Goal: Information Seeking & Learning: Learn about a topic

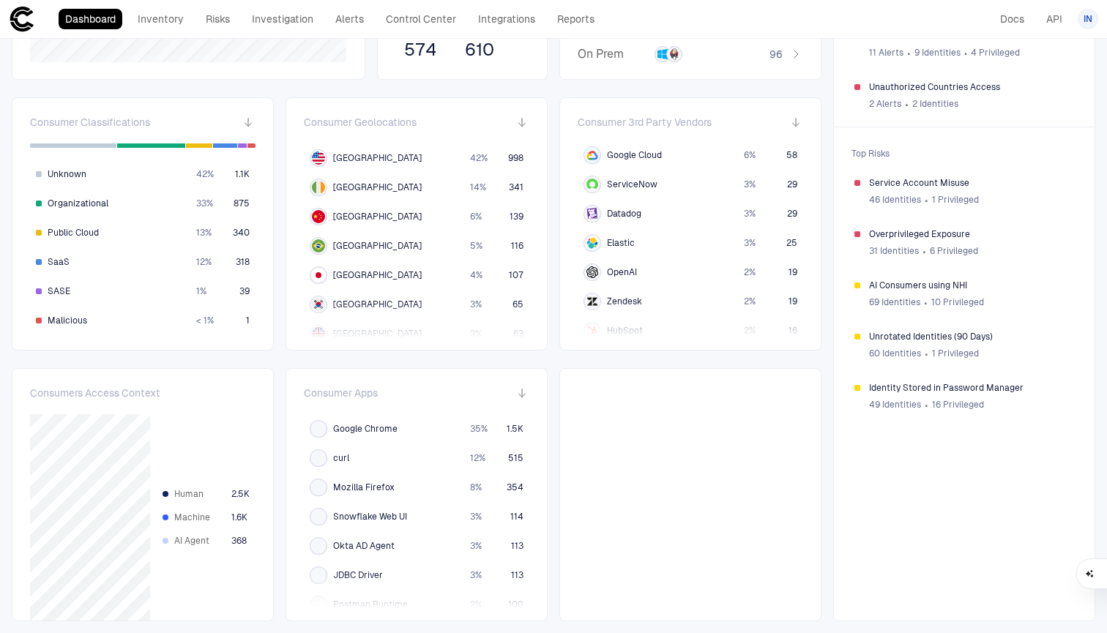
scroll to position [287, 0]
click at [288, 23] on link "Investigation" at bounding box center [282, 19] width 75 height 20
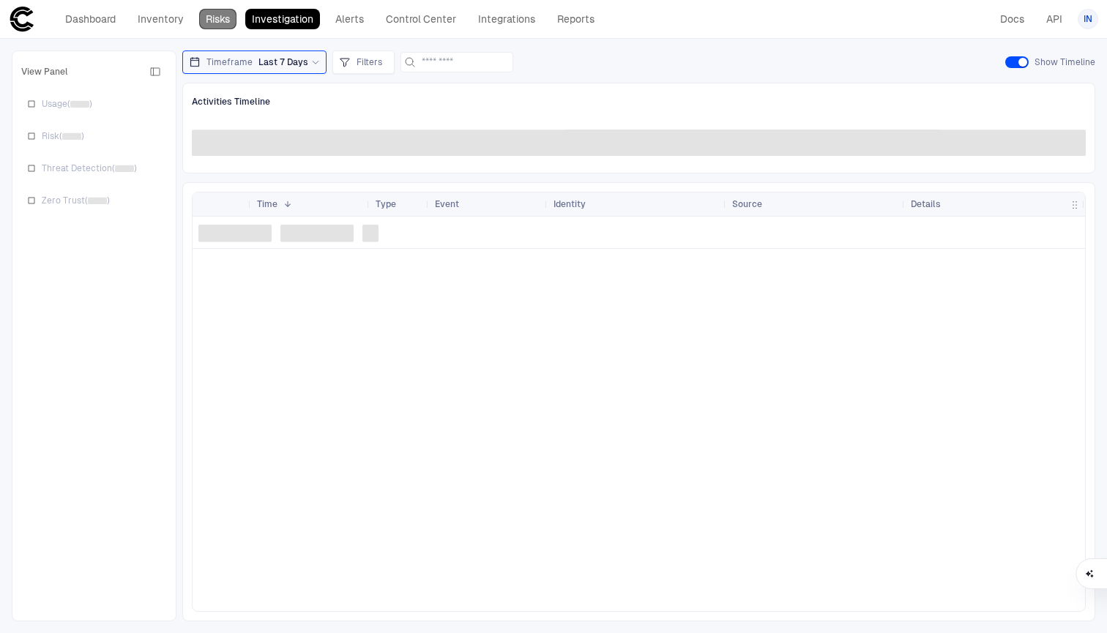
click at [220, 19] on link "Risks" at bounding box center [217, 19] width 37 height 20
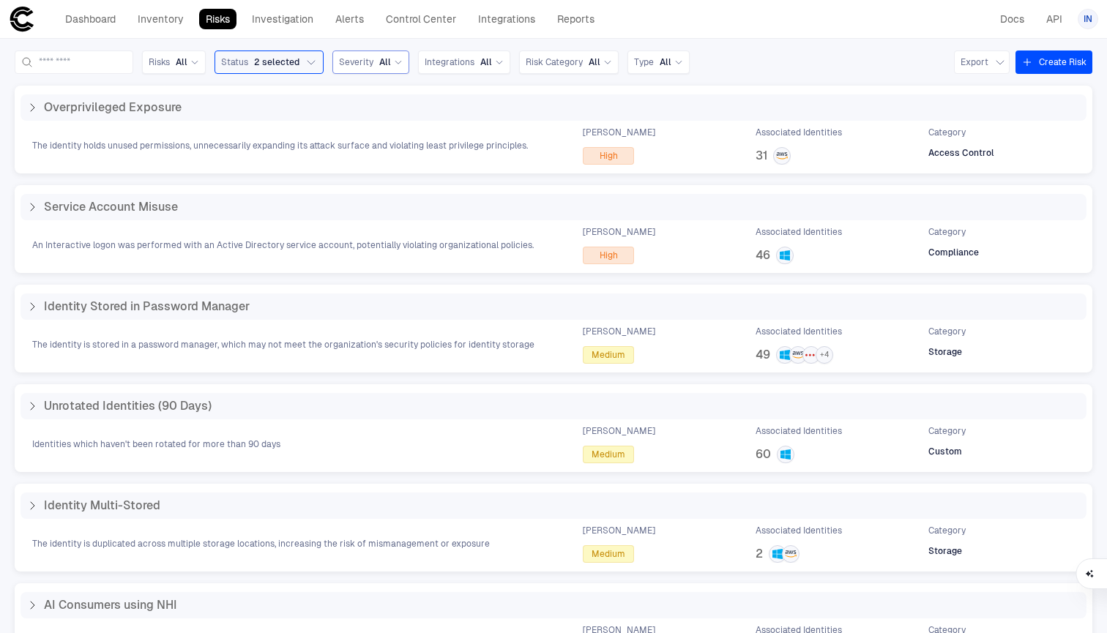
click at [391, 59] on span "All" at bounding box center [385, 62] width 12 height 12
click at [393, 137] on span "Medium" at bounding box center [376, 133] width 34 height 12
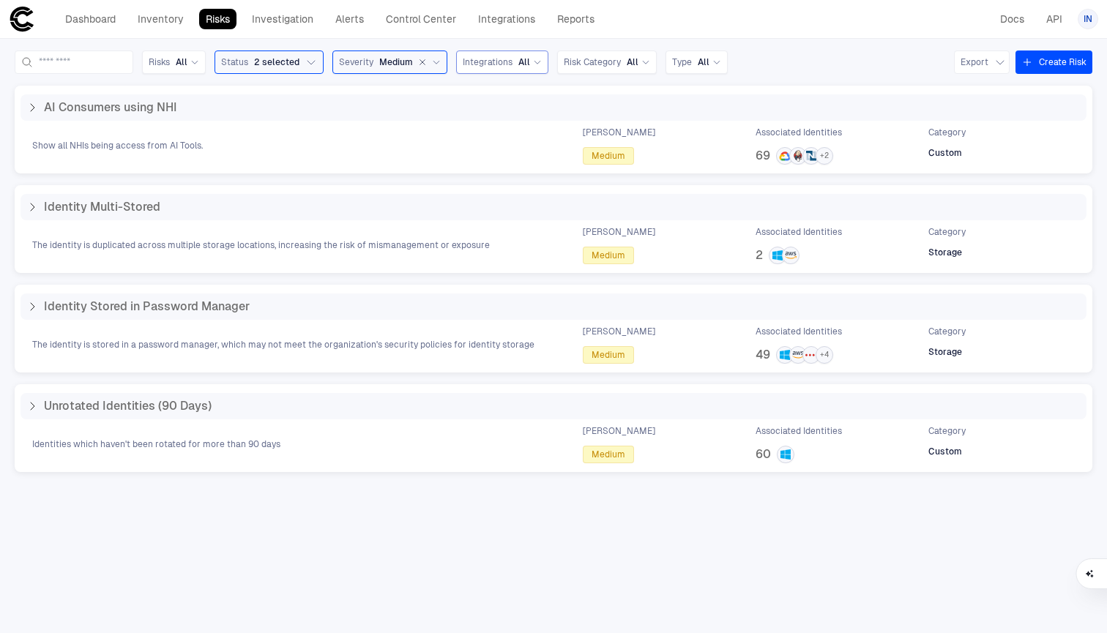
click at [496, 67] on span "Integrations" at bounding box center [488, 62] width 50 height 12
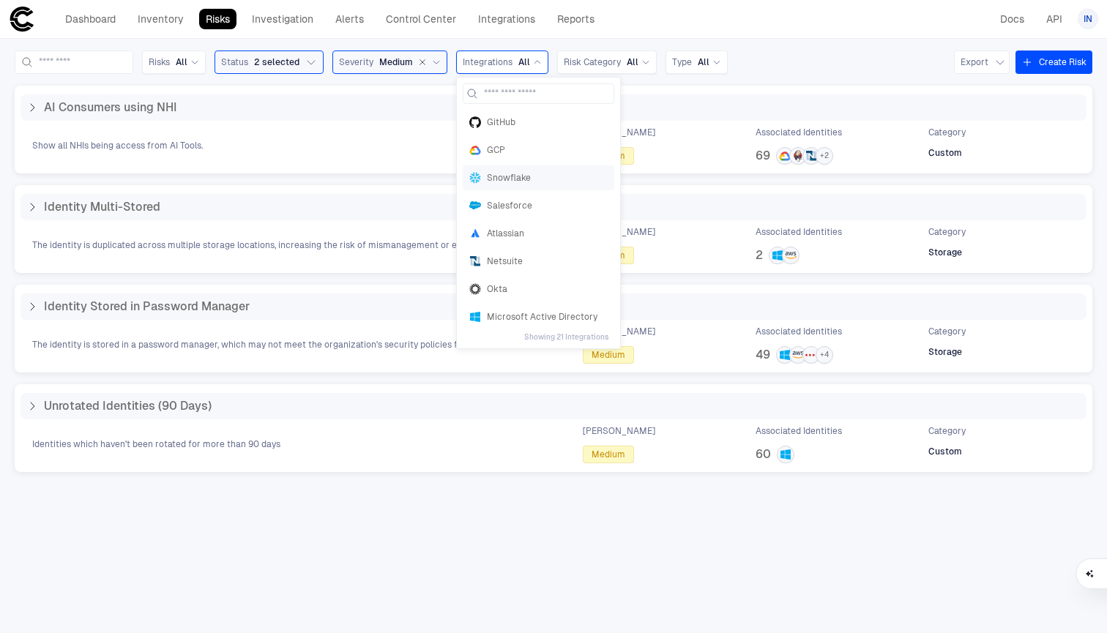
click at [496, 181] on span "Snowflake" at bounding box center [547, 178] width 121 height 12
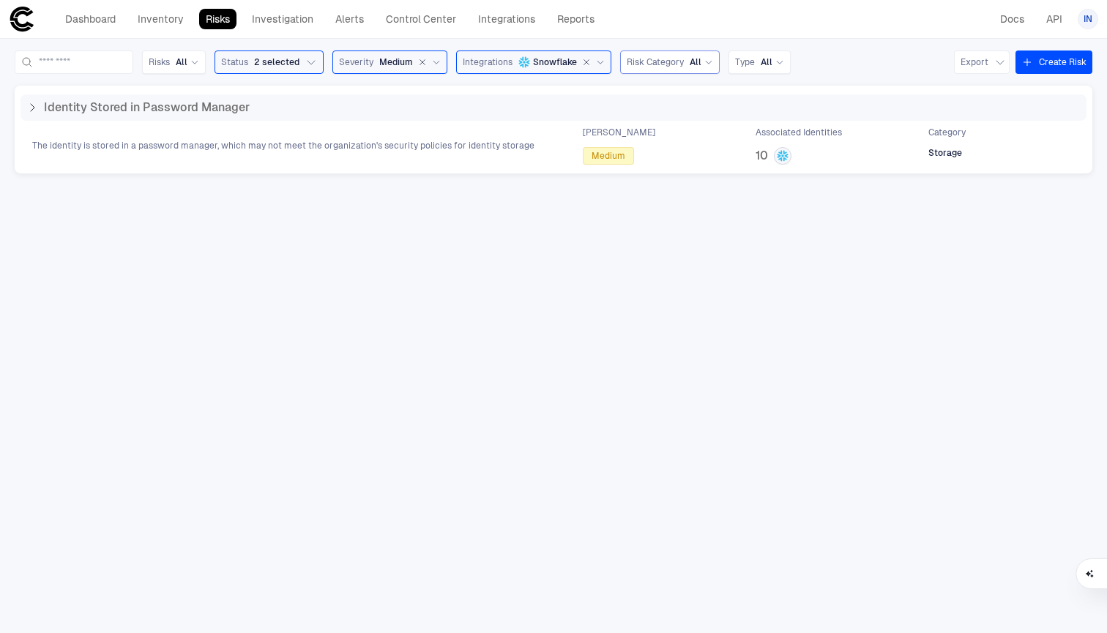
click at [496, 64] on span "Risk Category" at bounding box center [655, 62] width 57 height 12
click at [496, 147] on span "Access Control" at bounding box center [689, 152] width 113 height 12
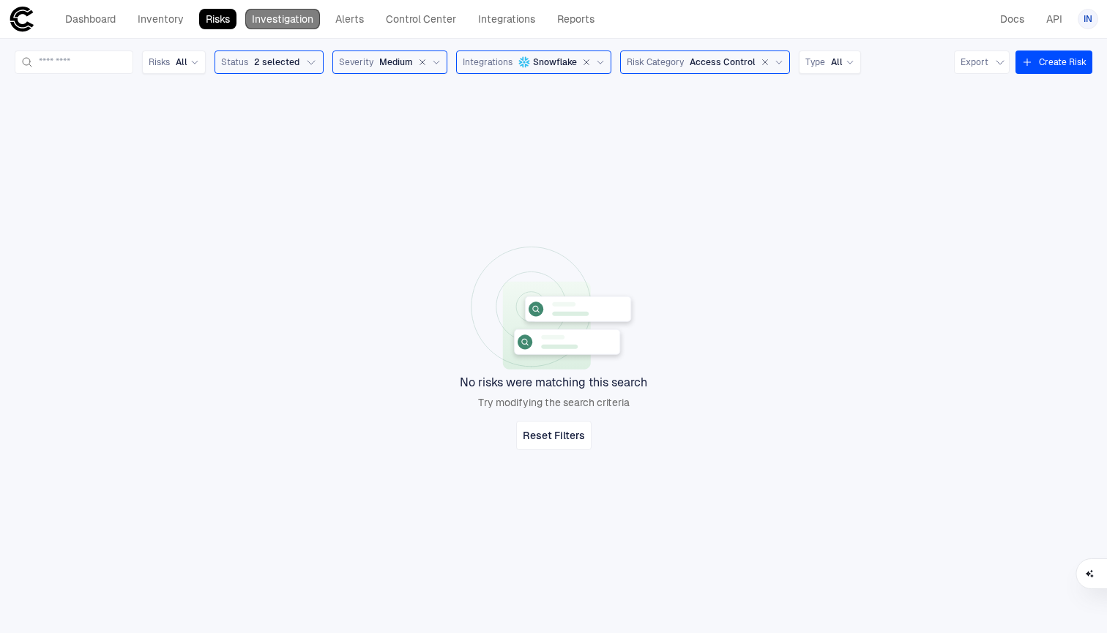
click at [278, 24] on link "Investigation" at bounding box center [282, 19] width 75 height 20
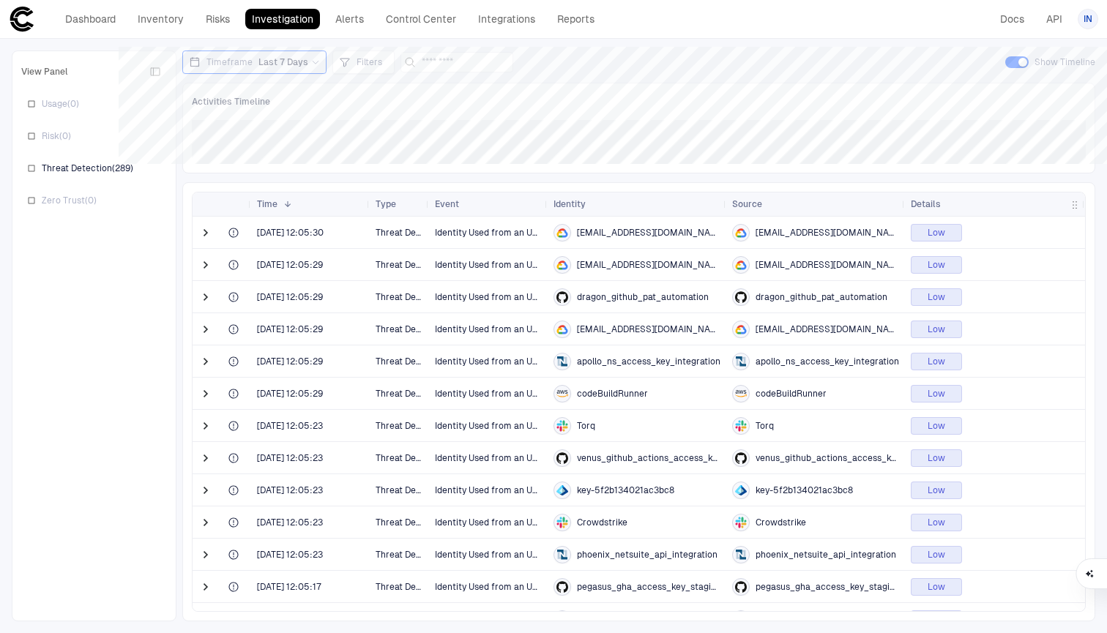
click at [305, 62] on div "Last 7 Days" at bounding box center [288, 62] width 61 height 12
click at [367, 69] on div "Filters" at bounding box center [374, 62] width 49 height 16
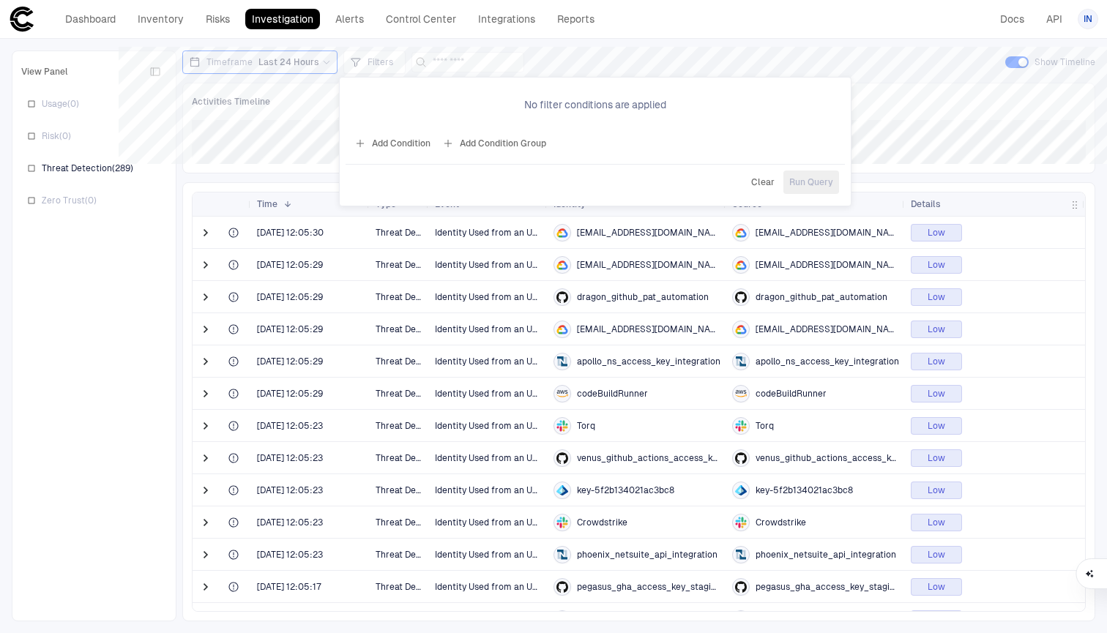
click at [413, 145] on button "Add Condition" at bounding box center [392, 143] width 82 height 23
click at [496, 97] on input "text" at bounding box center [579, 101] width 88 height 22
type input "****"
drag, startPoint x: 580, startPoint y: 119, endPoint x: 810, endPoint y: 175, distance: 236.6
click at [496, 175] on span "Run Query" at bounding box center [811, 181] width 44 height 12
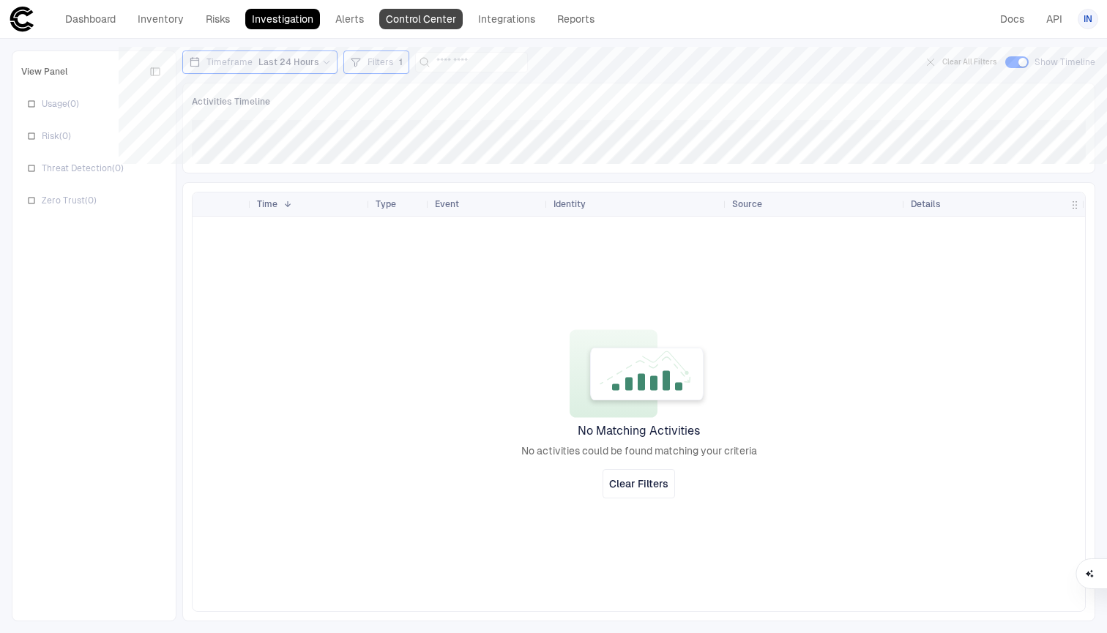
click at [426, 12] on link "Control Center" at bounding box center [420, 19] width 83 height 20
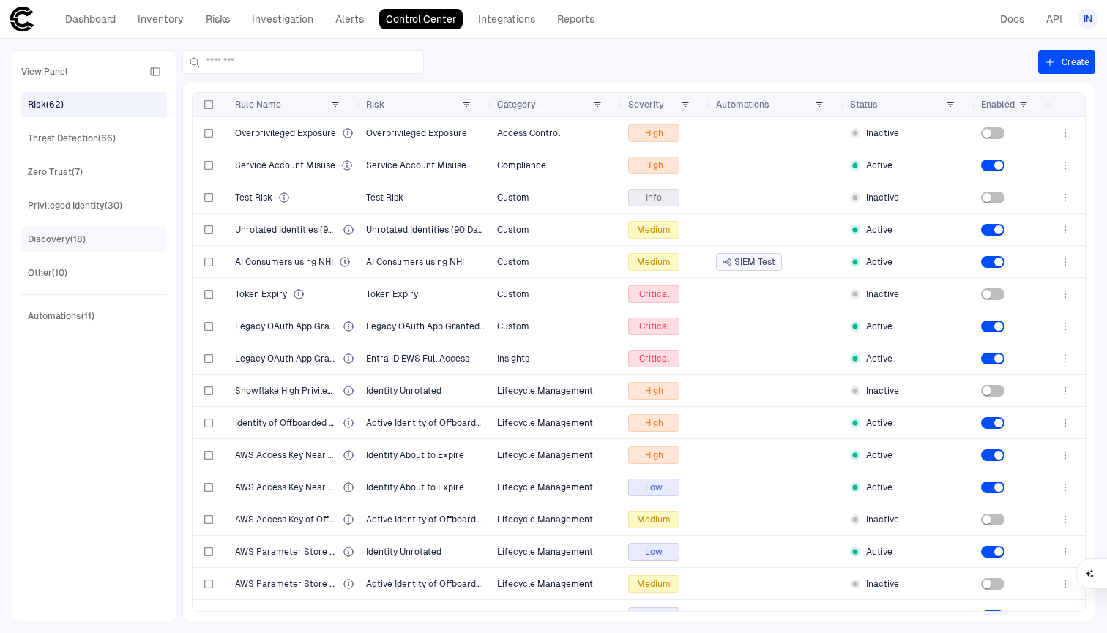
click at [34, 243] on div "Discovery (18)" at bounding box center [57, 239] width 58 height 13
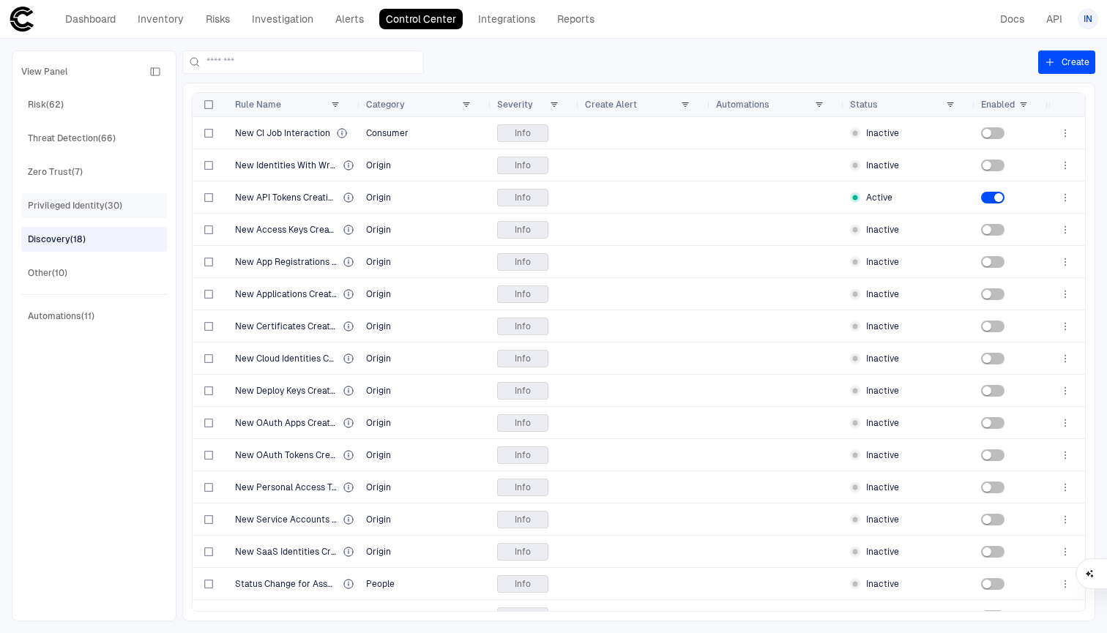
click at [60, 209] on div "Privileged Identity (30)" at bounding box center [75, 205] width 94 height 13
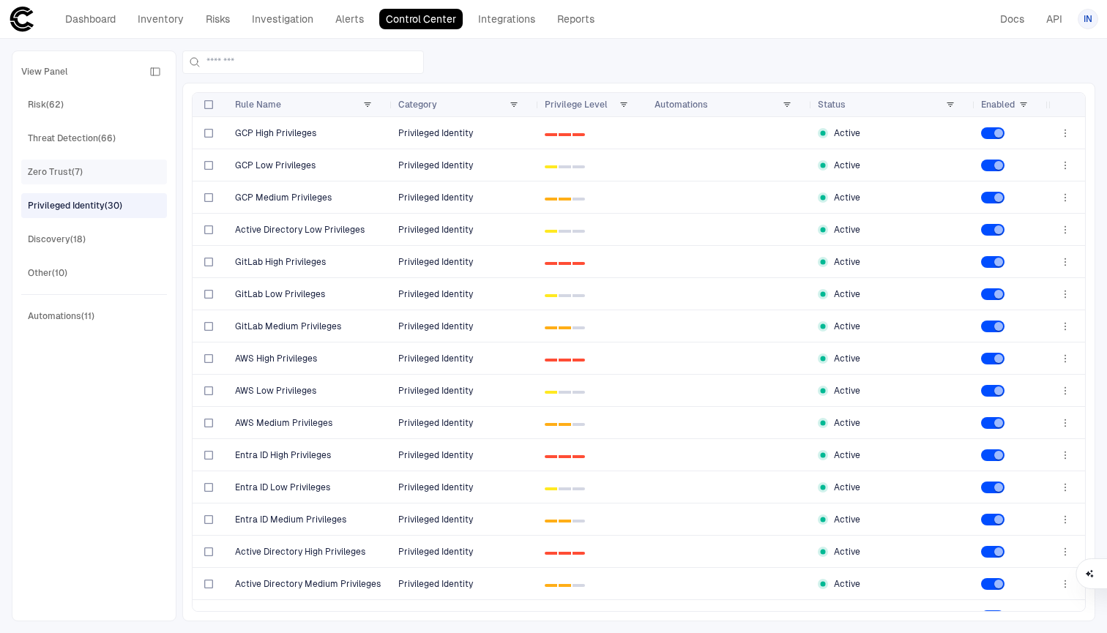
click at [70, 178] on div "Zero Trust (7)" at bounding box center [55, 171] width 55 height 13
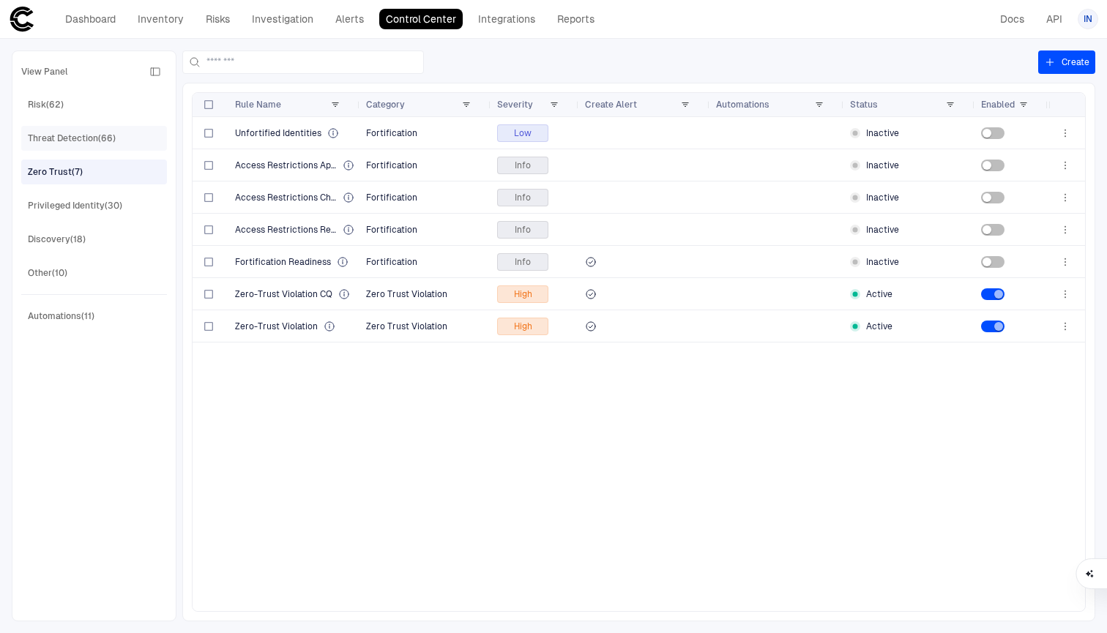
click at [61, 143] on div "Threat Detection (66)" at bounding box center [72, 138] width 88 height 13
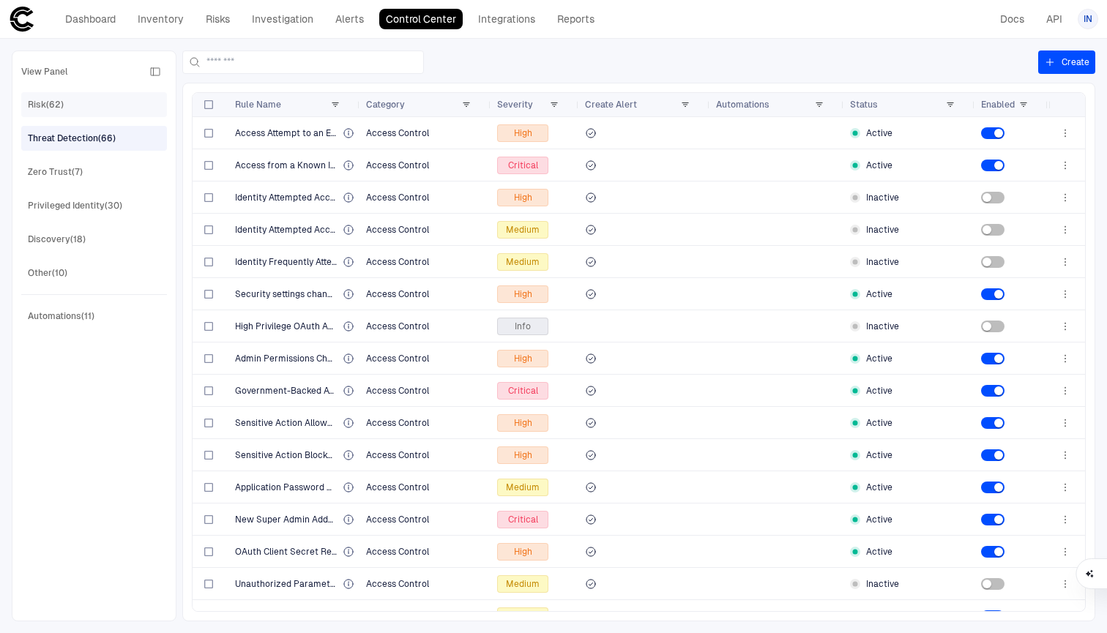
click at [40, 94] on div "Risk (62)" at bounding box center [95, 104] width 135 height 23
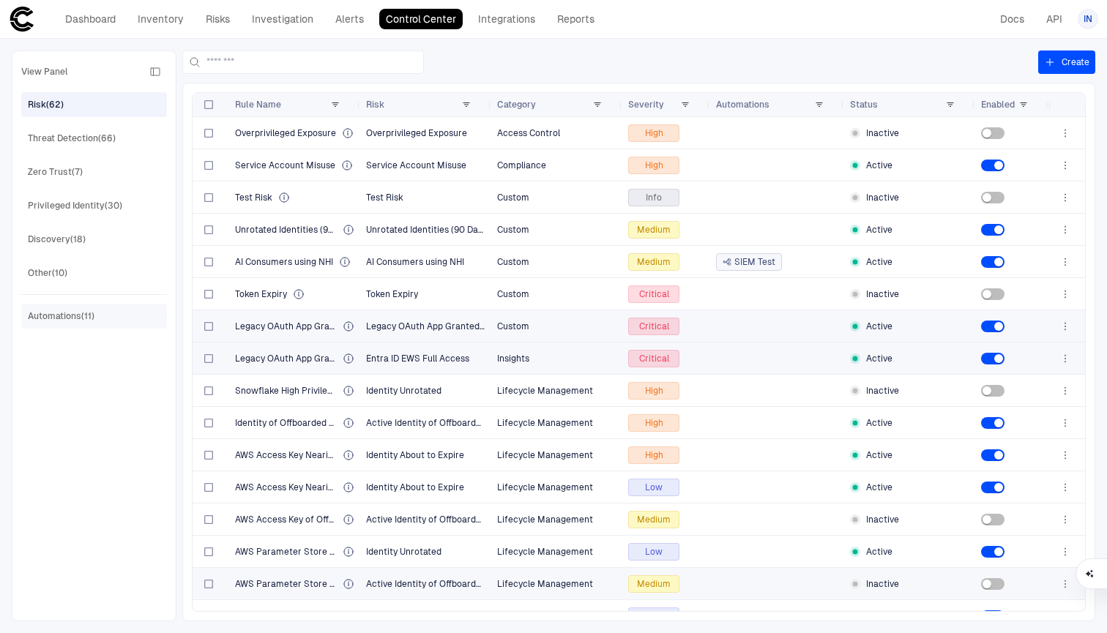
click at [56, 318] on div "Automations (11)" at bounding box center [61, 316] width 67 height 13
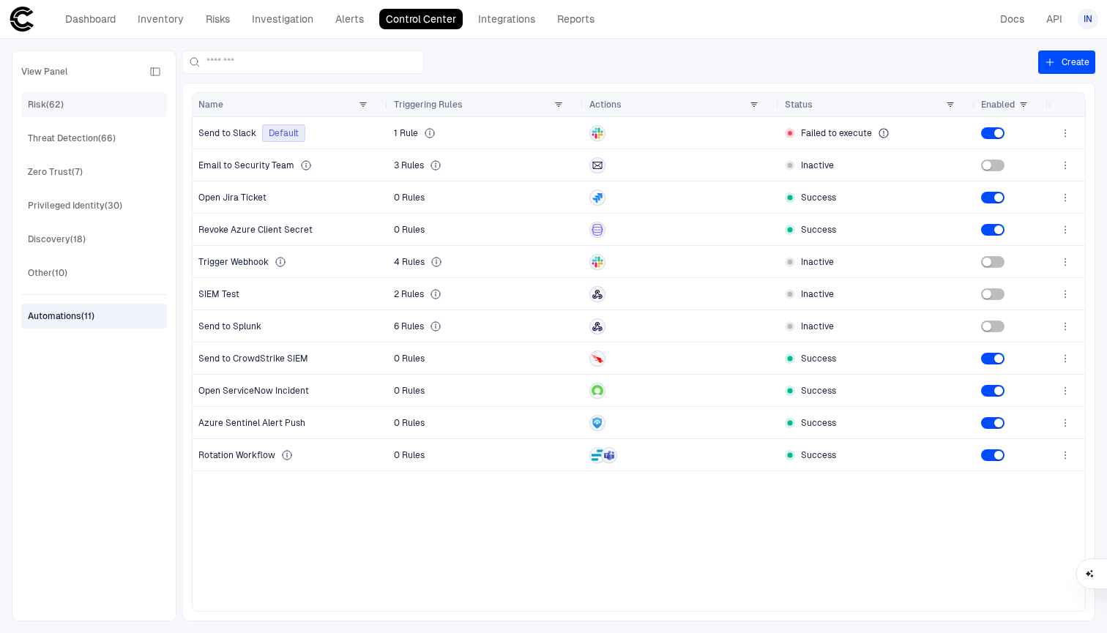
click at [48, 108] on div "Risk (62)" at bounding box center [46, 104] width 36 height 13
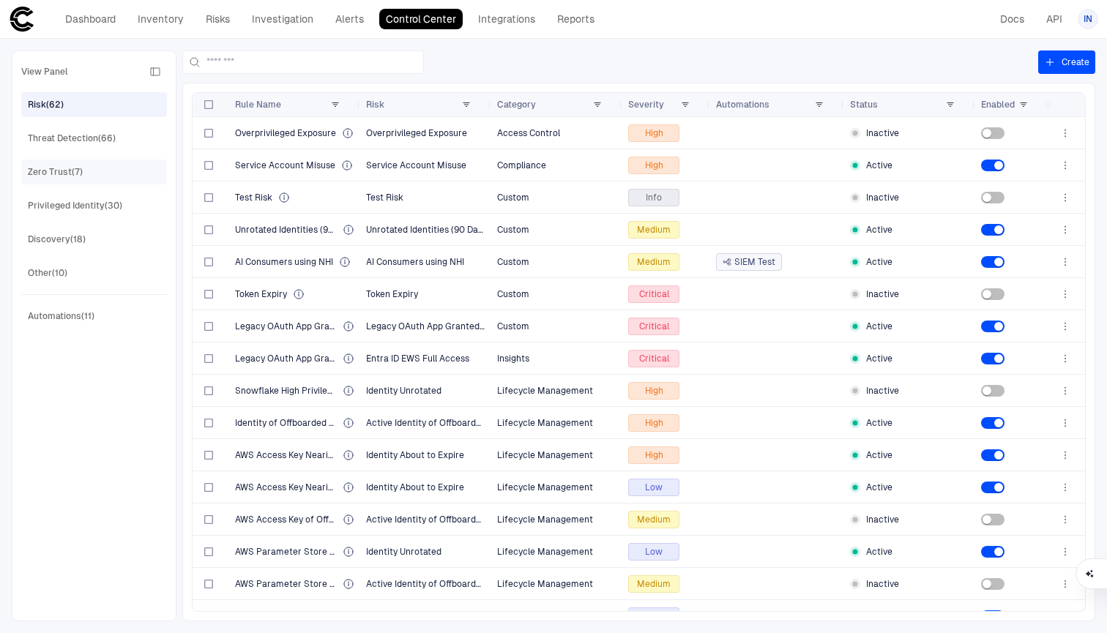
click at [43, 167] on div "Zero Trust (7)" at bounding box center [55, 171] width 55 height 13
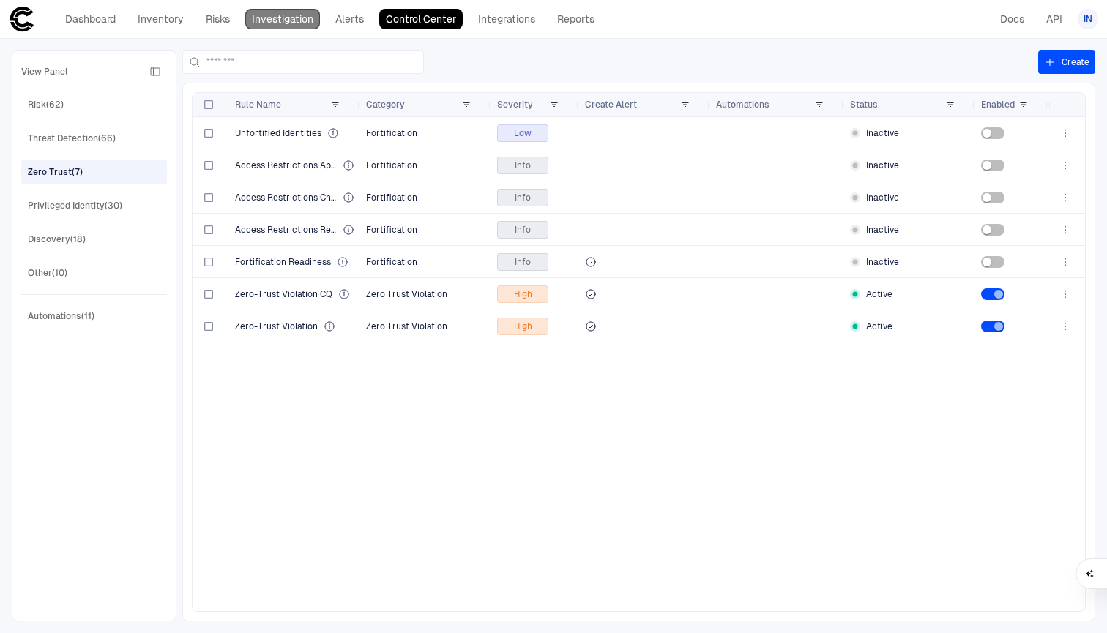
click at [263, 25] on link "Investigation" at bounding box center [282, 19] width 75 height 20
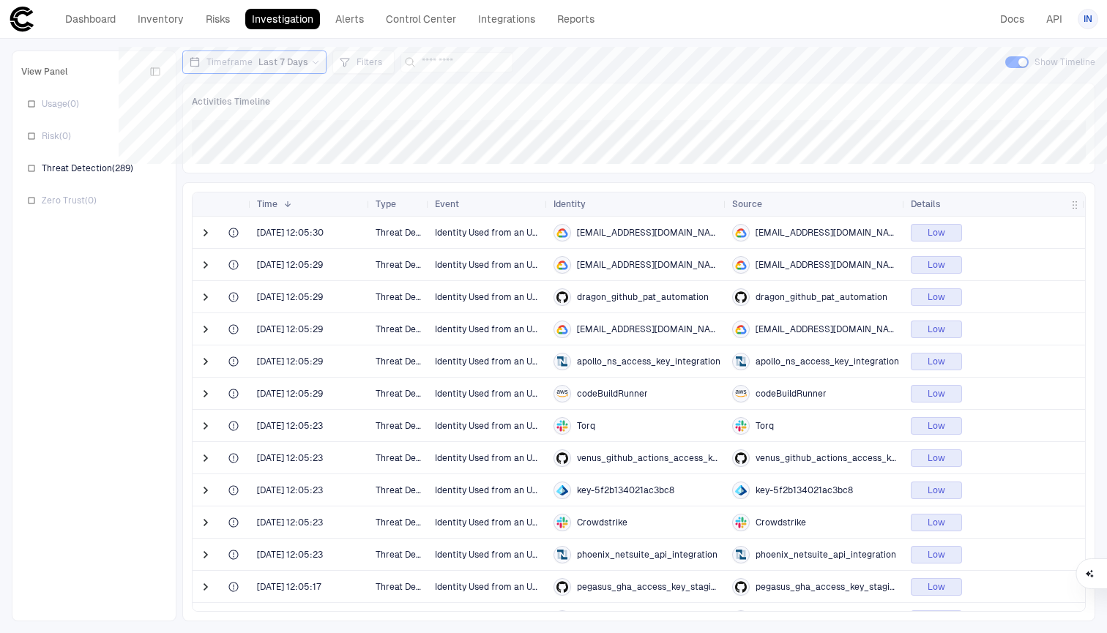
click at [311, 61] on icon at bounding box center [315, 62] width 9 height 9
click at [267, 129] on label "Last 24 Hours" at bounding box center [264, 122] width 166 height 22
click at [448, 54] on input at bounding box center [477, 62] width 88 height 19
click at [370, 64] on span "Filters" at bounding box center [380, 62] width 26 height 12
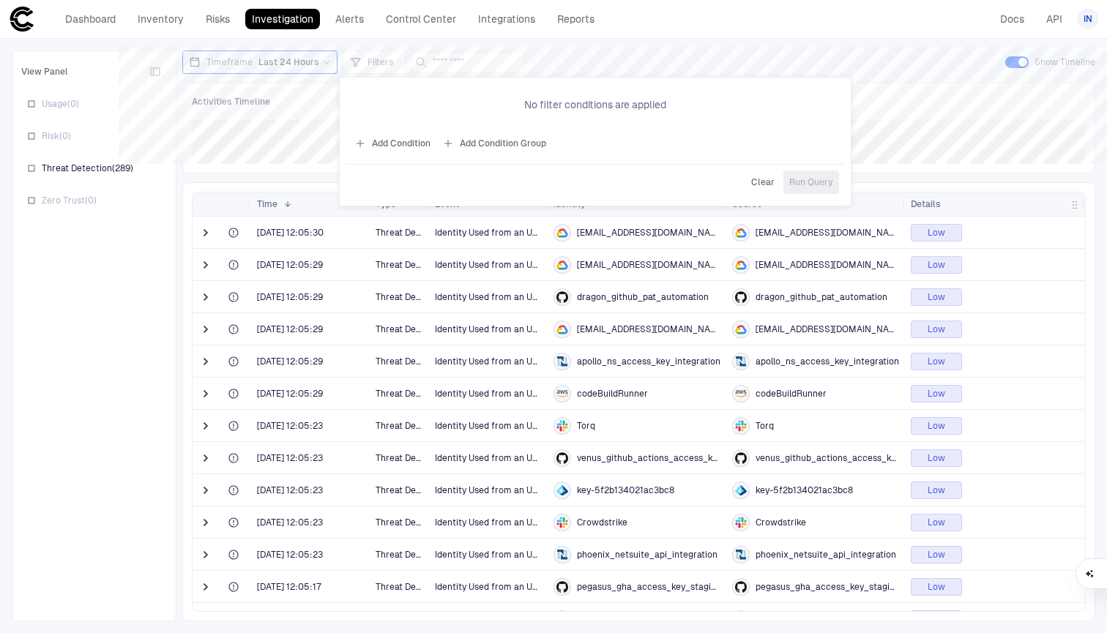
click at [440, 66] on div at bounding box center [553, 316] width 1107 height 633
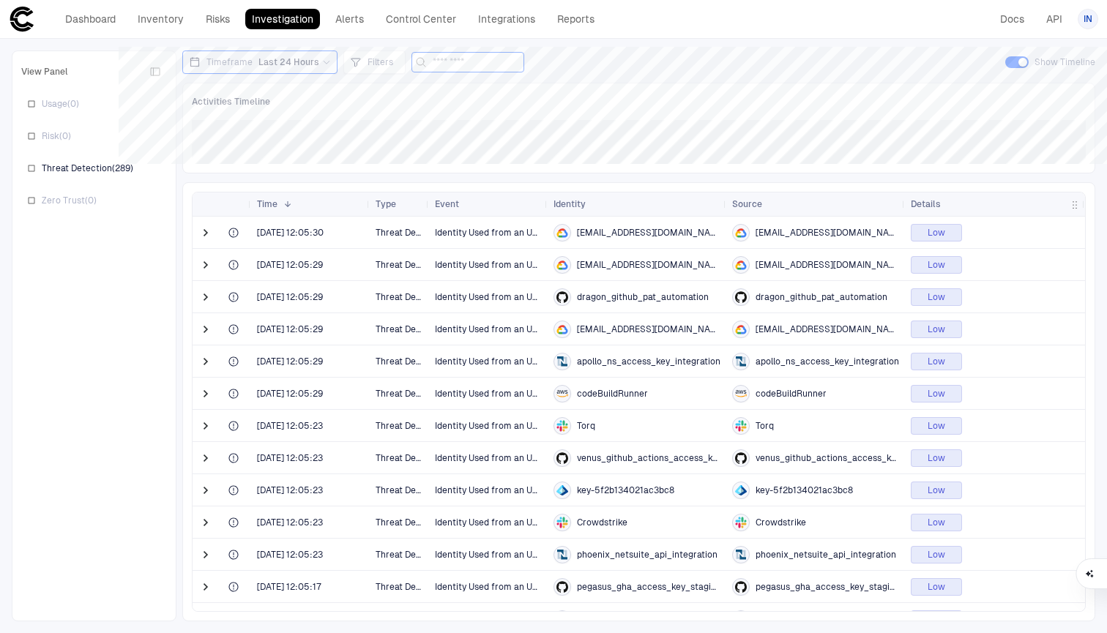
click at [439, 65] on input at bounding box center [477, 62] width 88 height 19
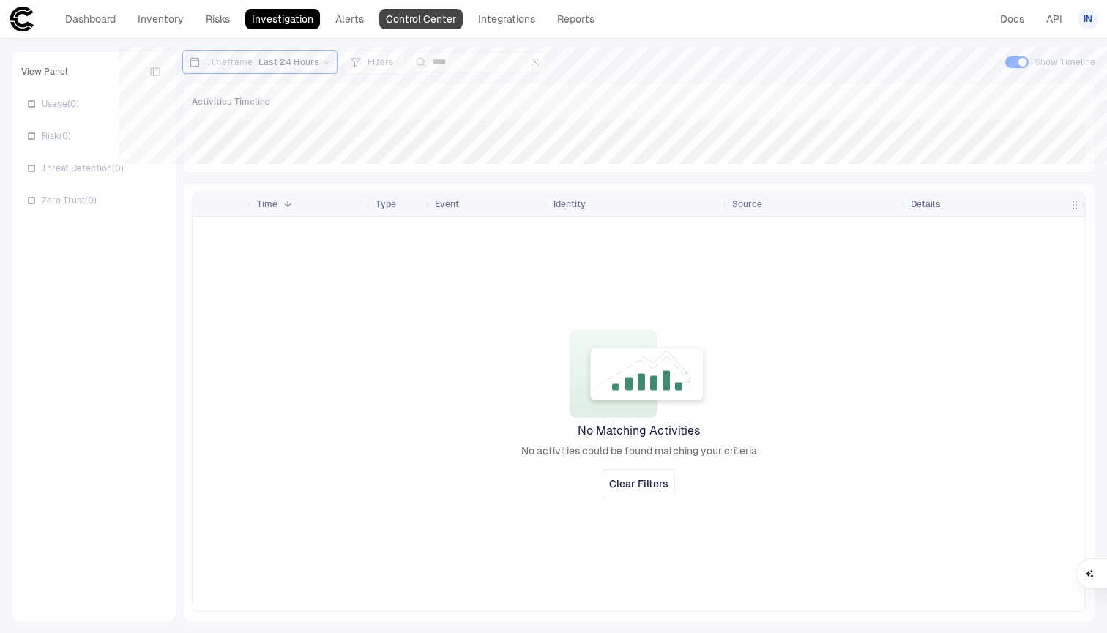
type input "****"
click at [420, 21] on link "Control Center" at bounding box center [420, 19] width 83 height 20
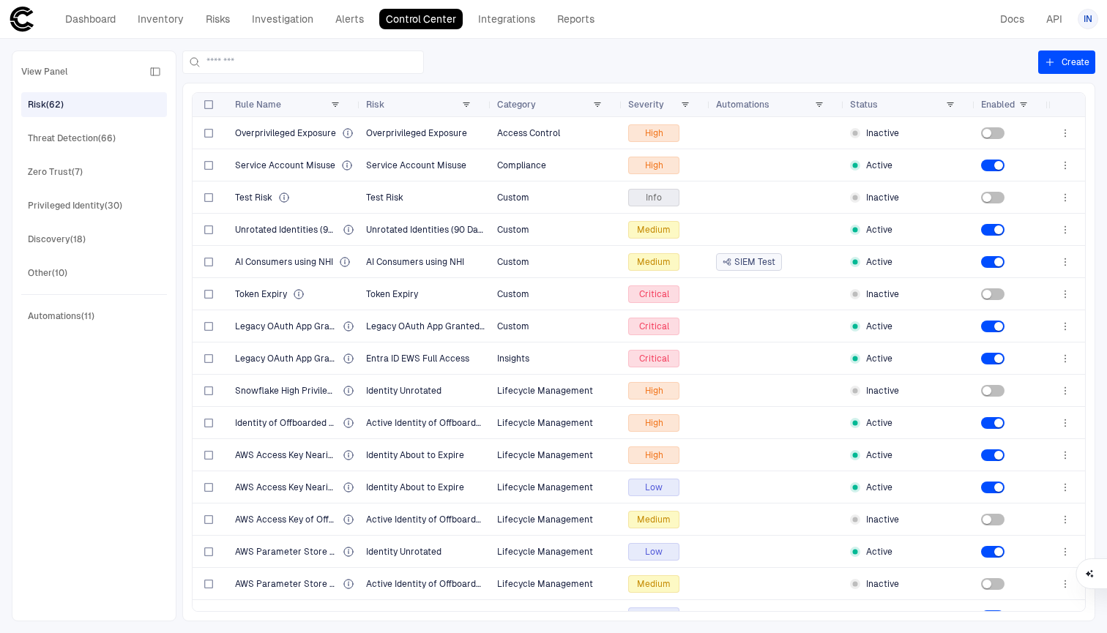
click at [69, 225] on div "View Panel Risk (62) Threat Detection (66) Zero Trust (7) Privileged Identity (…" at bounding box center [94, 336] width 146 height 552
click at [37, 212] on div "Privileged Identity (30)" at bounding box center [75, 205] width 94 height 13
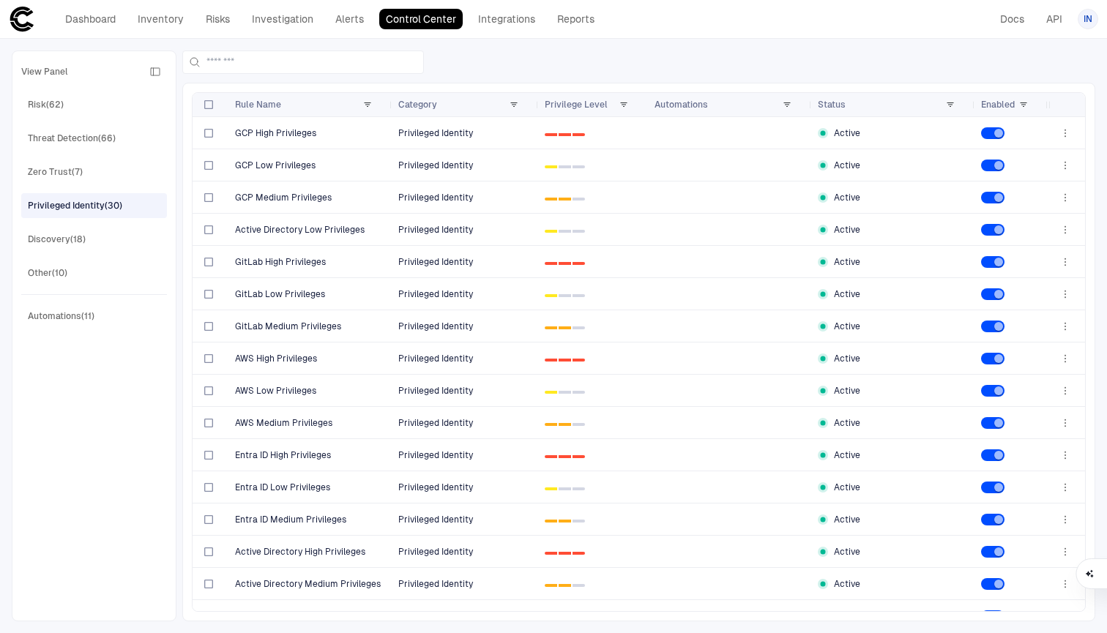
click at [51, 254] on div "View Panel Risk (62) Threat Detection (66) Zero Trust (7) Privileged Identity (…" at bounding box center [94, 336] width 146 height 552
click at [51, 237] on div "Discovery (18)" at bounding box center [57, 239] width 58 height 13
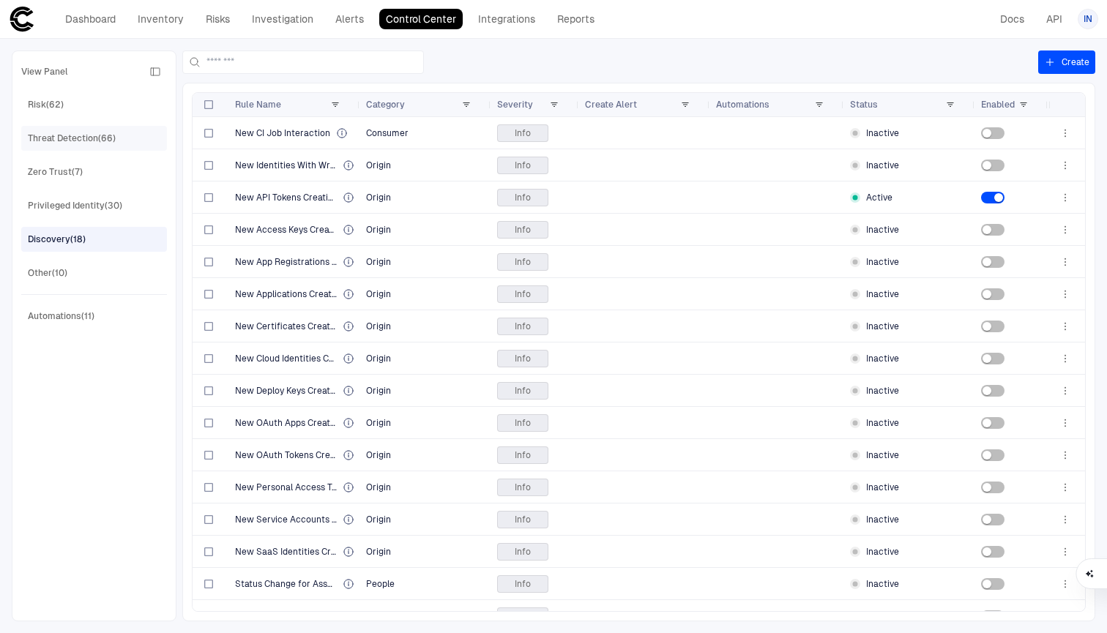
click at [66, 138] on div "Threat Detection (66)" at bounding box center [72, 138] width 88 height 13
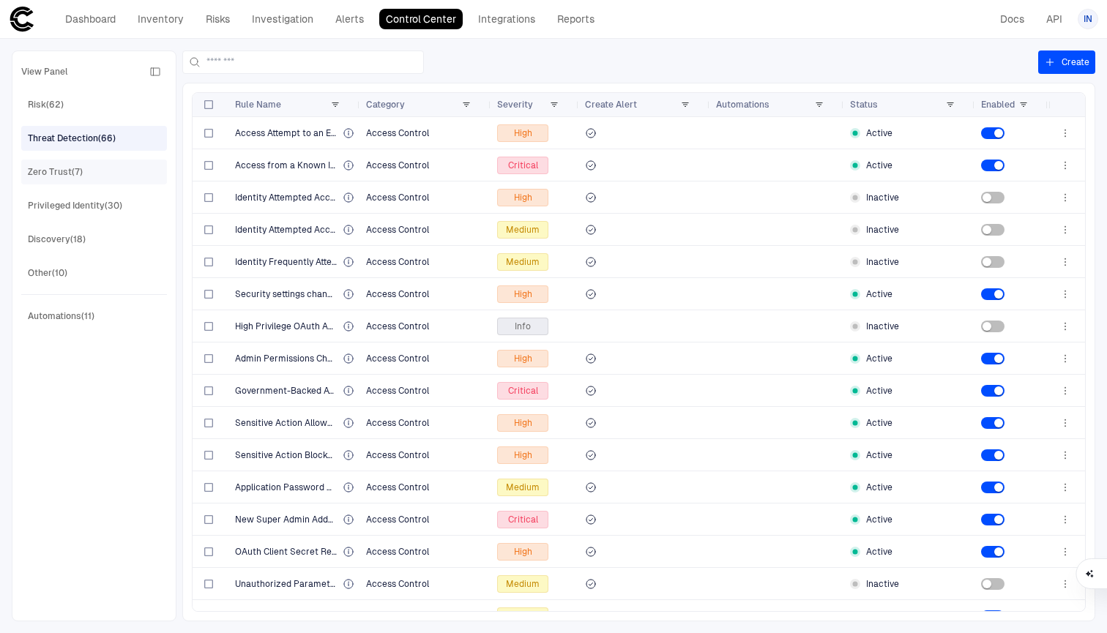
click at [65, 169] on div "Zero Trust (7)" at bounding box center [55, 171] width 55 height 13
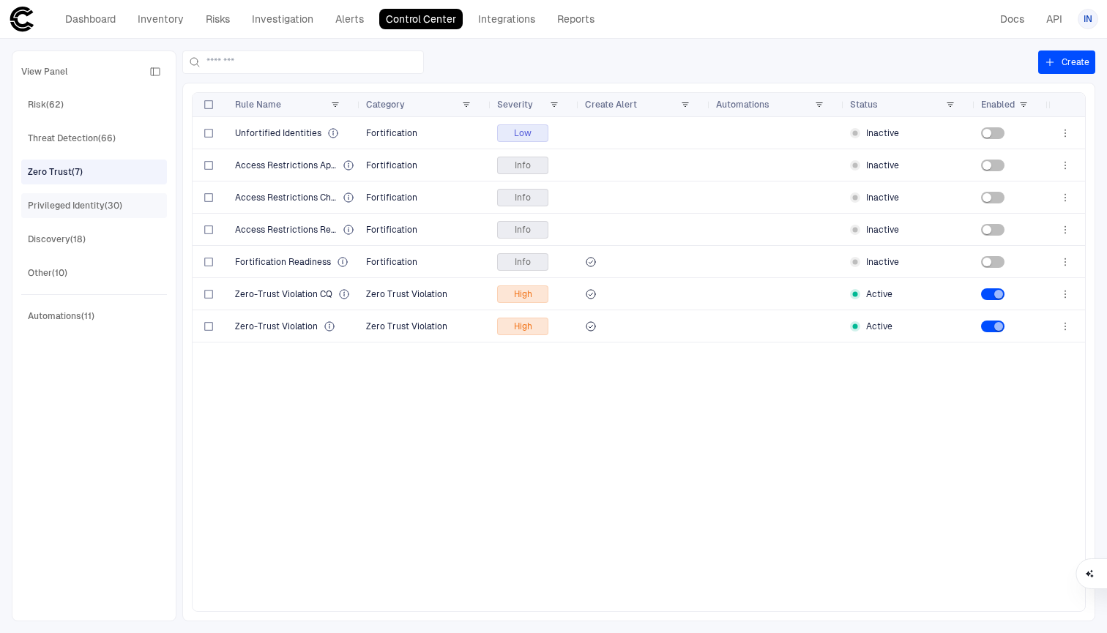
click at [64, 203] on div "Privileged Identity (30)" at bounding box center [75, 205] width 94 height 13
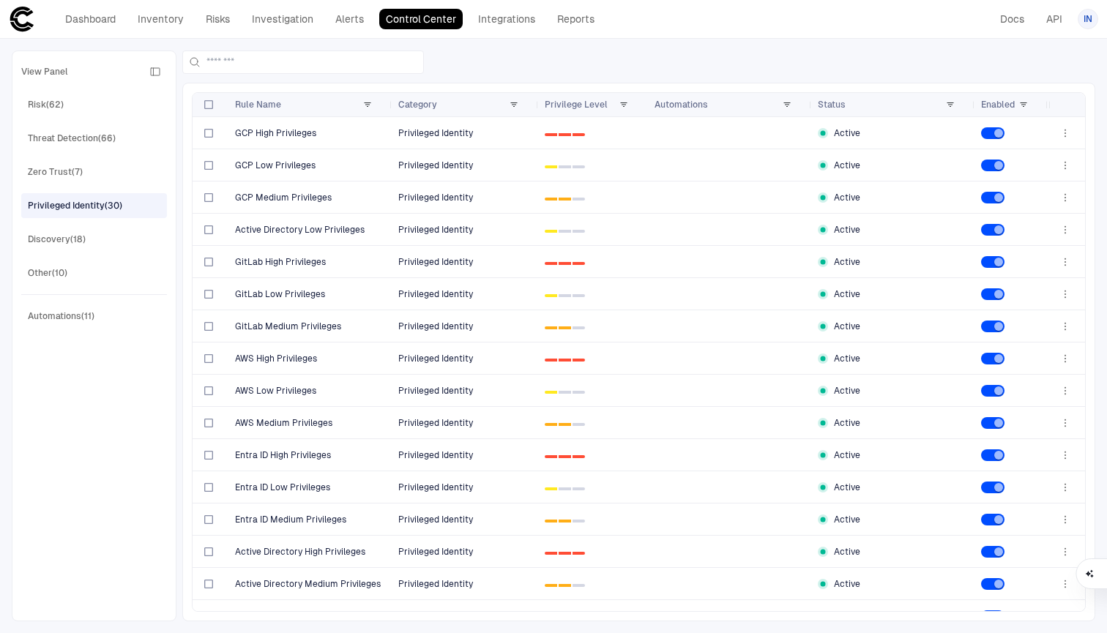
click at [60, 223] on div "View Panel Risk (62) Threat Detection (66) Zero Trust (7) Privileged Identity (…" at bounding box center [94, 336] width 146 height 552
click at [59, 246] on span "Discovery (18)" at bounding box center [57, 239] width 58 height 19
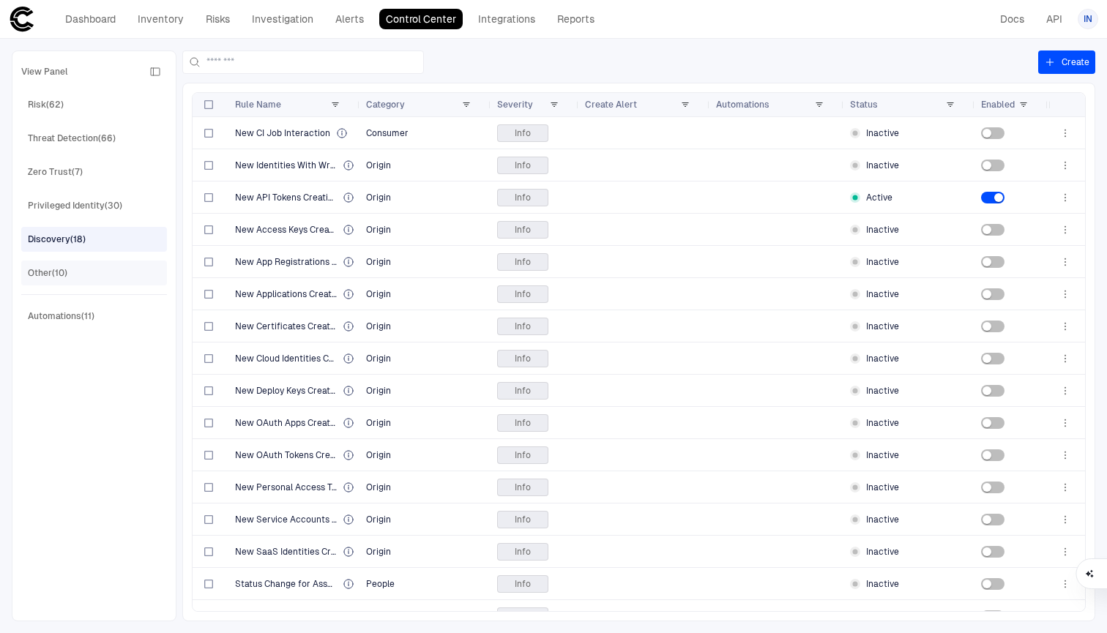
click at [61, 272] on div "Other (10)" at bounding box center [48, 272] width 40 height 13
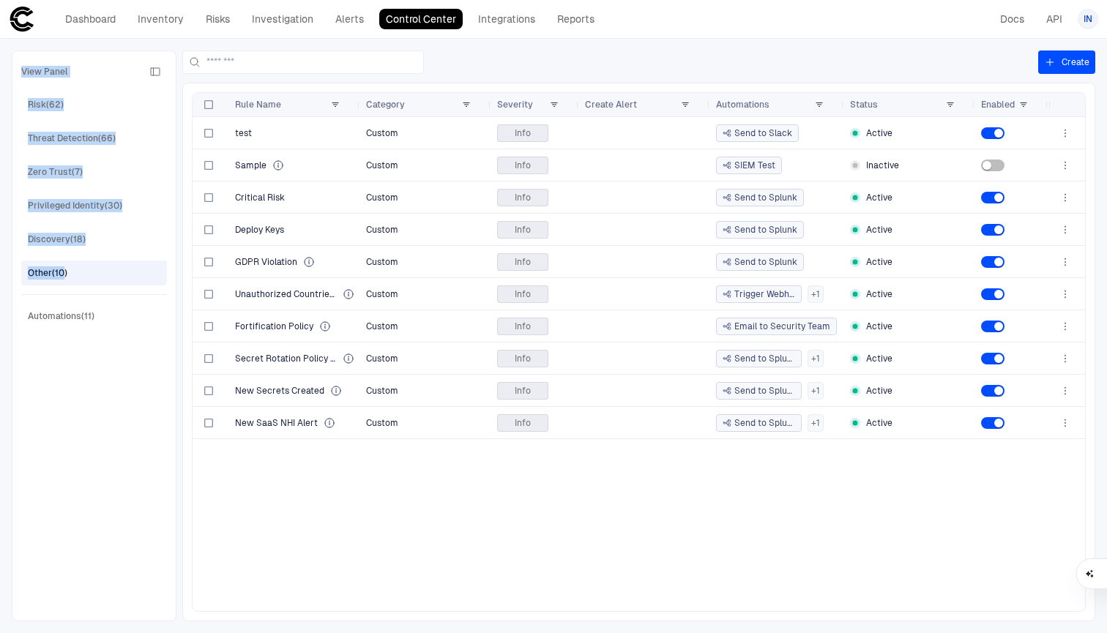
drag, startPoint x: 61, startPoint y: 272, endPoint x: 128, endPoint y: -40, distance: 319.7
click at [128, 0] on html "defs Dashboard Inventory Risks Investigation Alerts Control Center Integrations…" at bounding box center [553, 316] width 1107 height 633
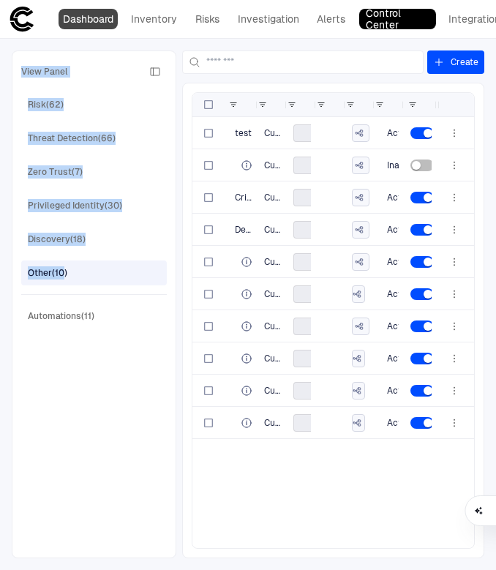
click at [75, 18] on link "Dashboard" at bounding box center [88, 19] width 59 height 20
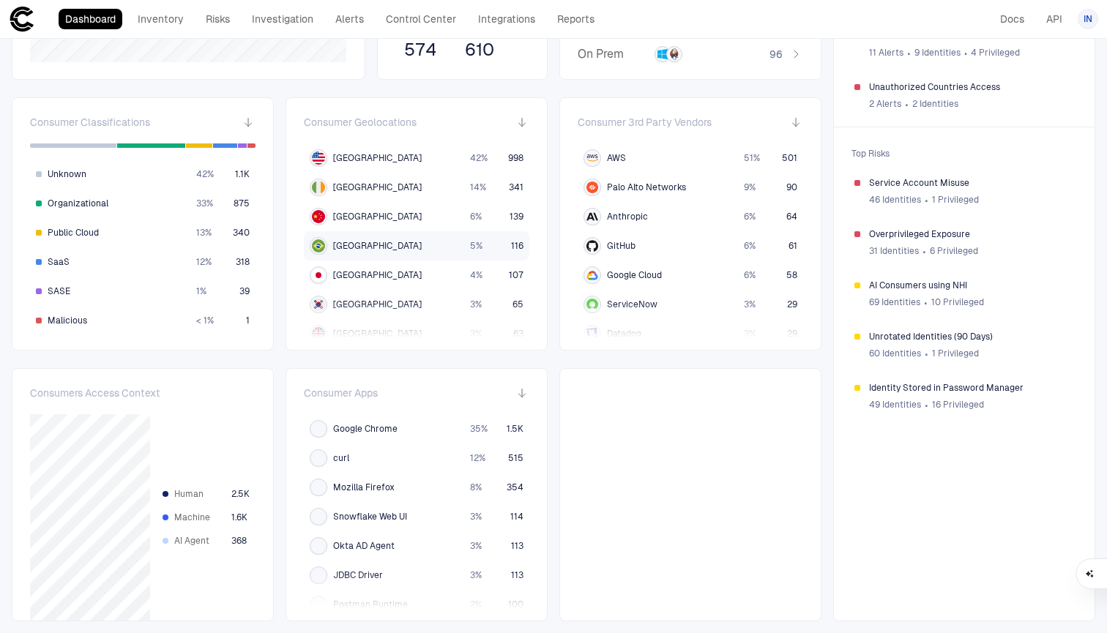
scroll to position [287, 0]
click at [496, 122] on icon "button" at bounding box center [522, 122] width 12 height 12
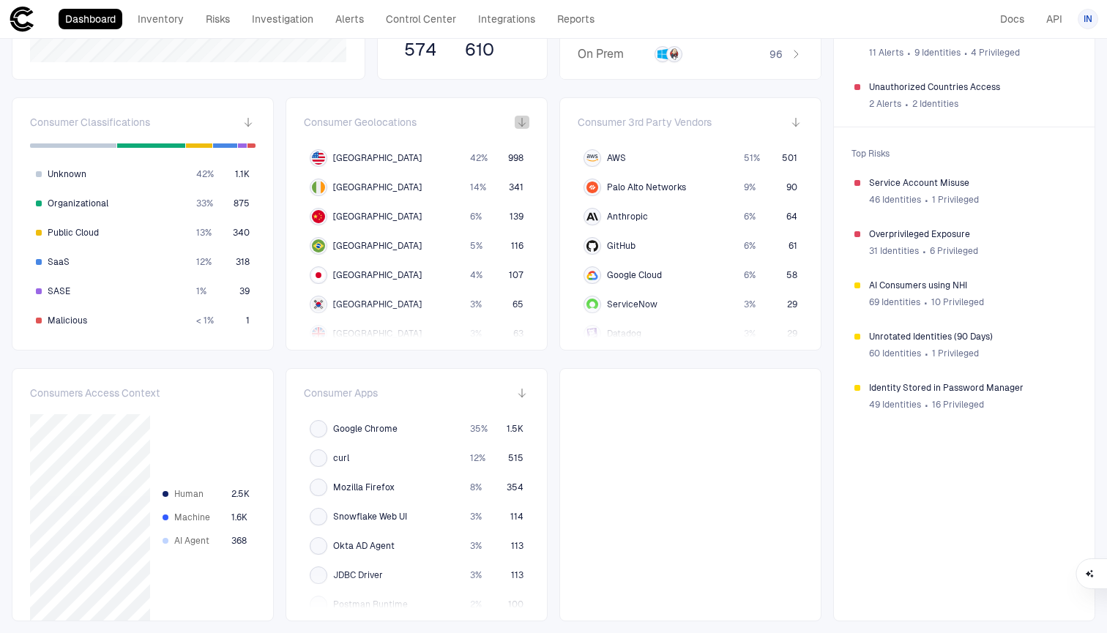
click at [496, 122] on icon "button" at bounding box center [522, 122] width 12 height 12
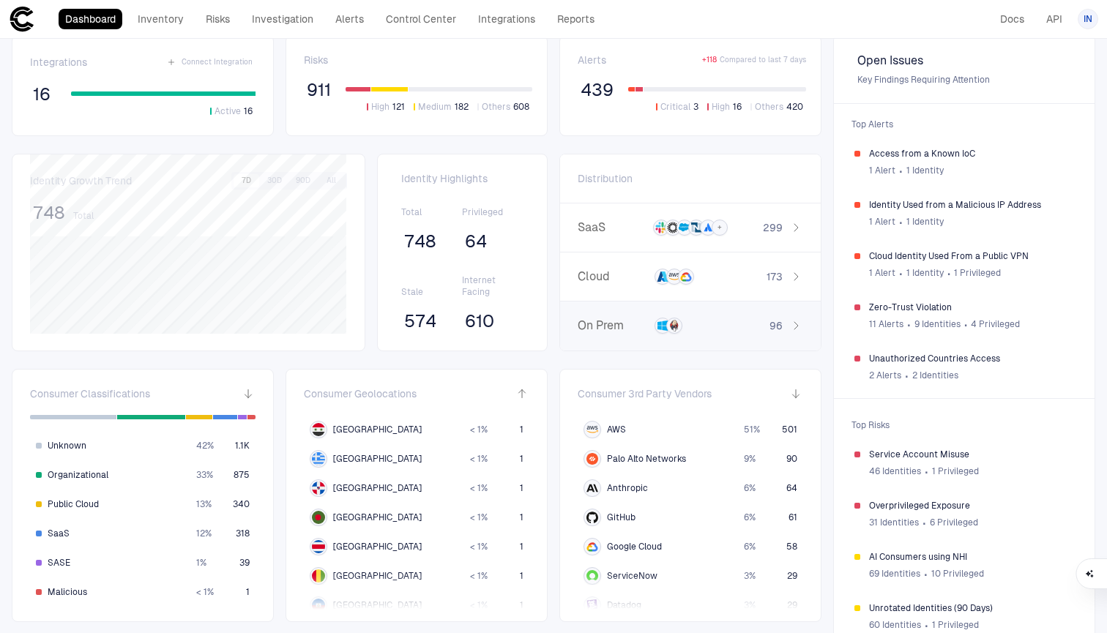
scroll to position [14, 0]
click at [424, 325] on span "574" at bounding box center [420, 323] width 32 height 22
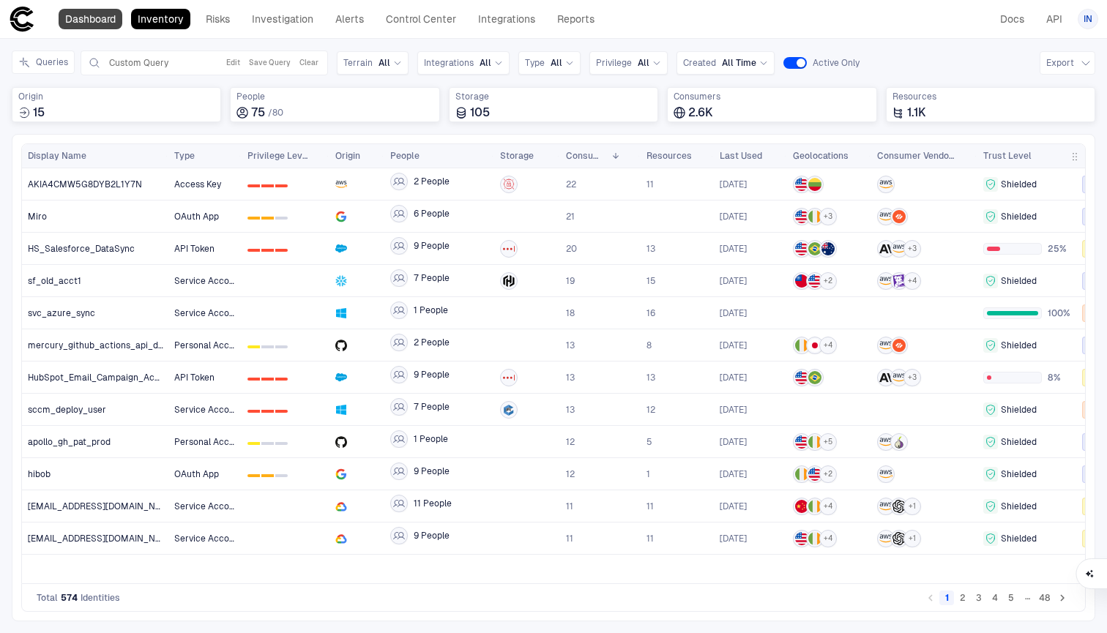
click at [107, 20] on link "Dashboard" at bounding box center [91, 19] width 64 height 20
